Goal: Transaction & Acquisition: Download file/media

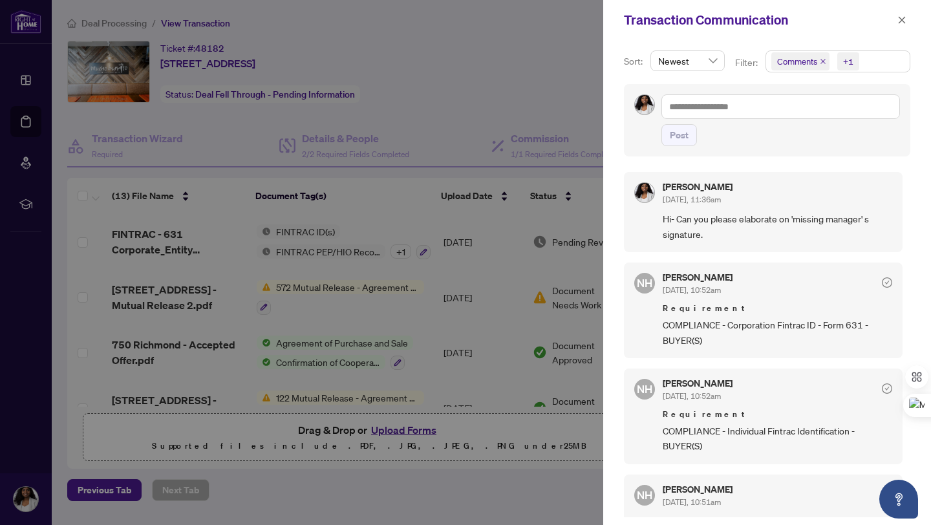
click at [34, 125] on div at bounding box center [465, 262] width 931 height 525
click at [30, 125] on div at bounding box center [465, 262] width 931 height 525
click at [905, 28] on span "button" at bounding box center [901, 20] width 9 height 21
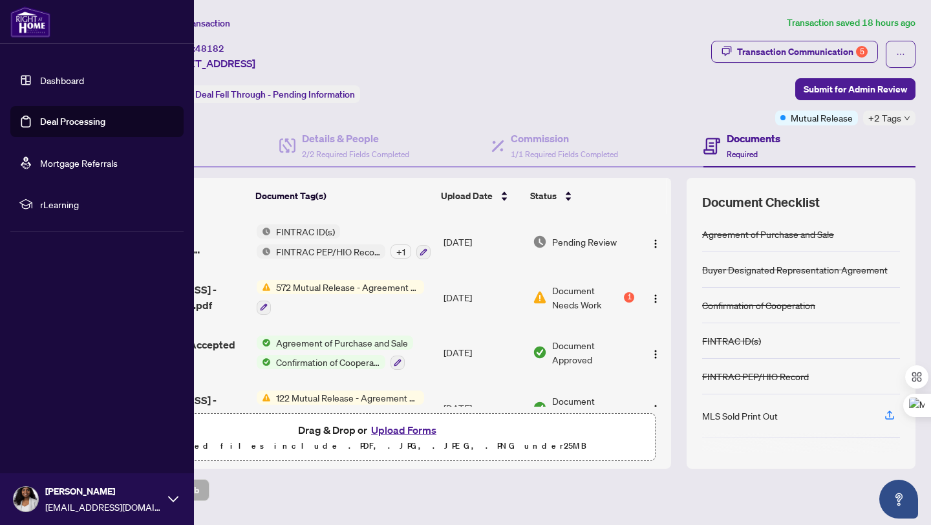
click at [48, 123] on link "Deal Processing" at bounding box center [72, 122] width 65 height 12
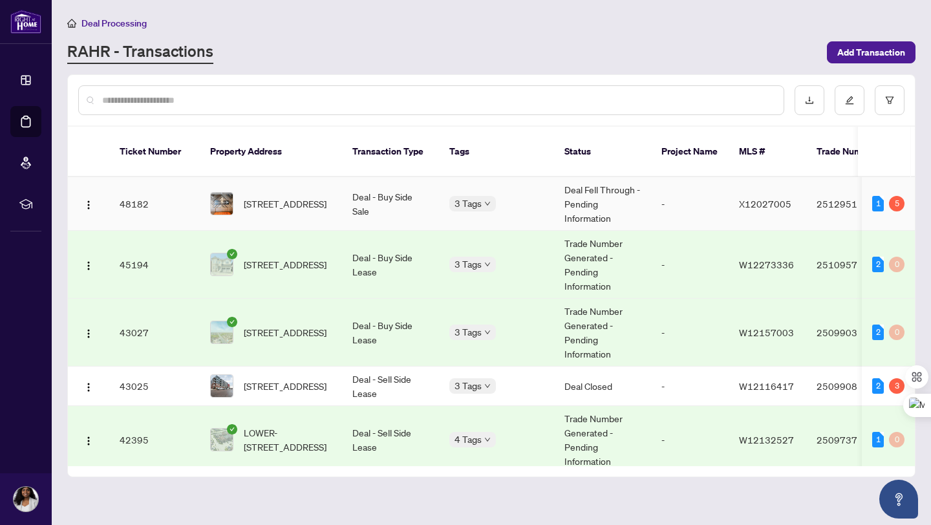
click at [126, 191] on td "48182" at bounding box center [154, 204] width 90 height 54
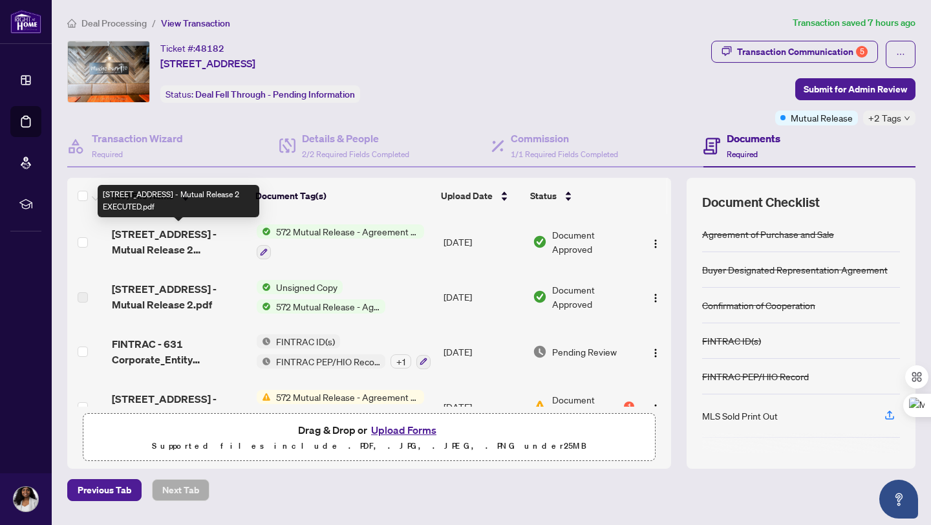
click at [176, 238] on span "[STREET_ADDRESS] - Mutual Release 2 EXECUTED.pdf" at bounding box center [179, 241] width 134 height 31
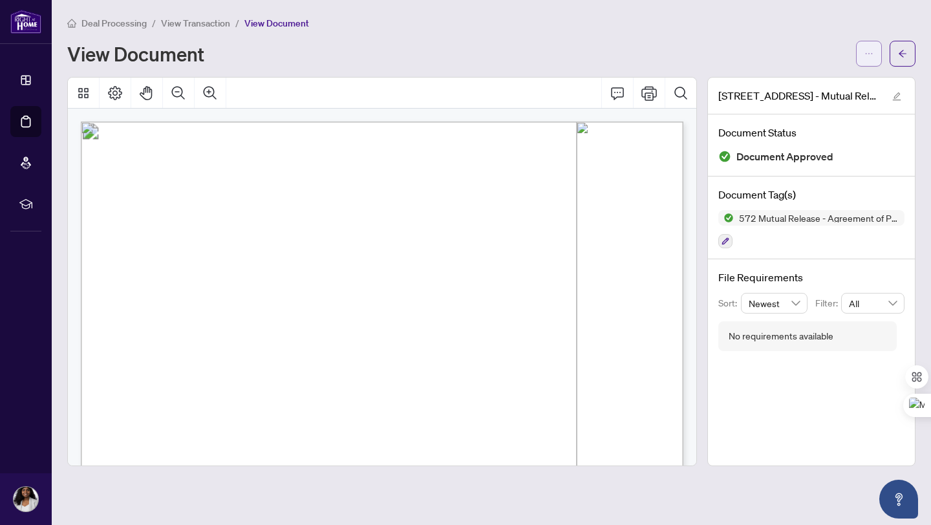
click at [868, 59] on span "button" at bounding box center [868, 53] width 9 height 21
click at [800, 83] on span "Download" at bounding box center [822, 81] width 98 height 14
